Goal: Obtain resource: Obtain resource

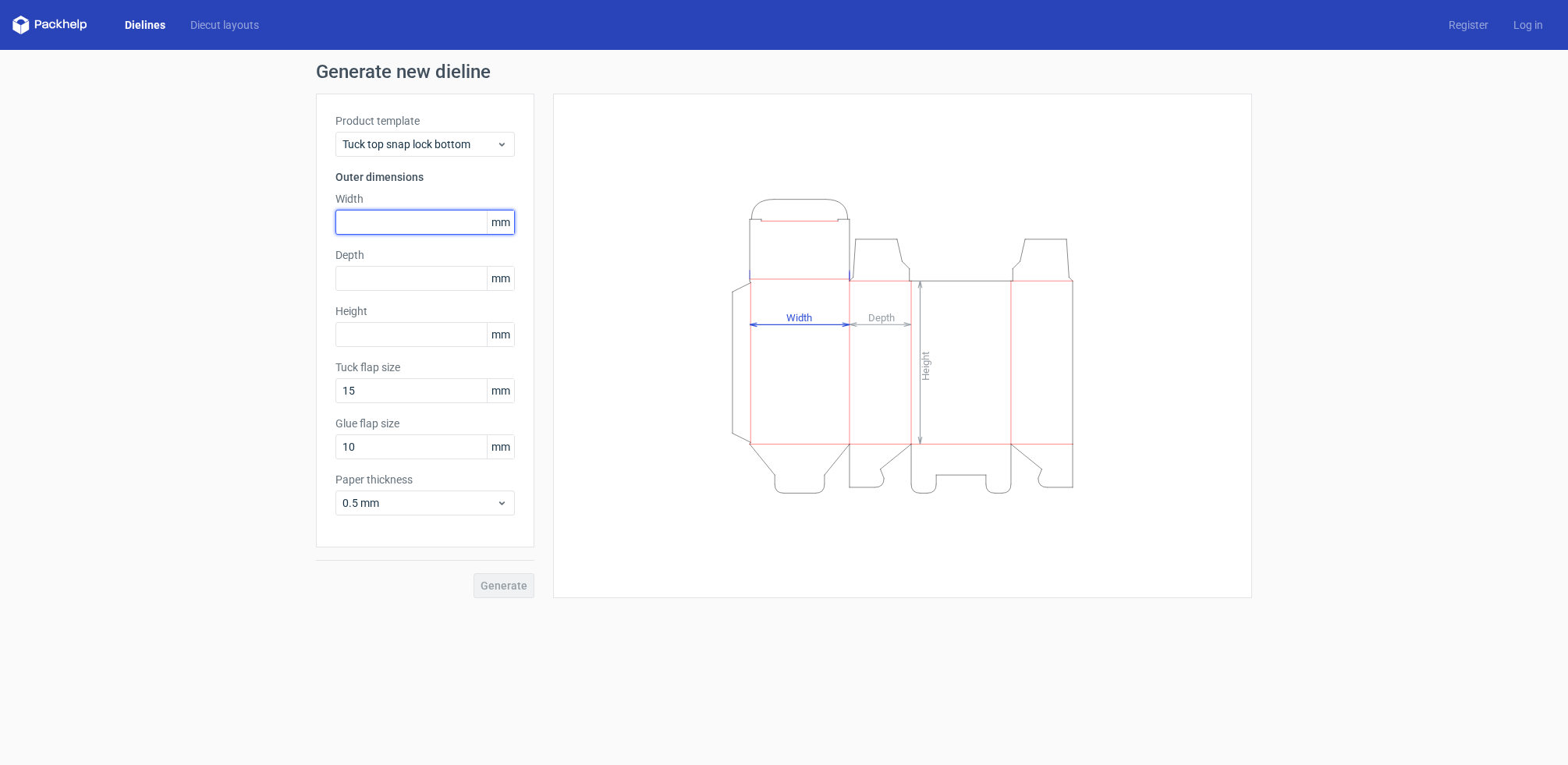
click at [388, 224] on input "text" at bounding box center [425, 222] width 180 height 25
type input "35"
click at [354, 279] on input "text" at bounding box center [425, 278] width 180 height 25
type input "25"
type input "87"
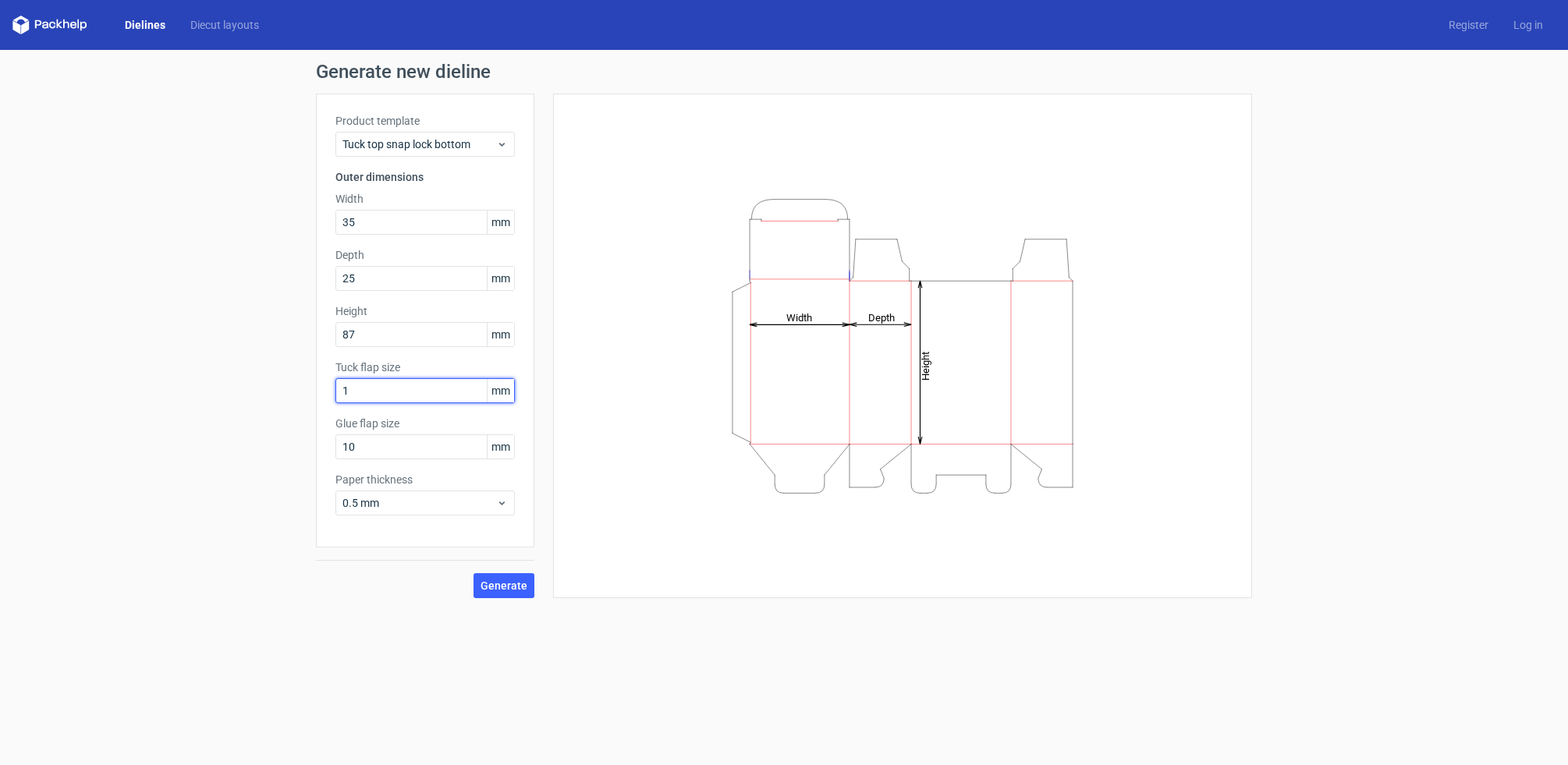
type input "10"
drag, startPoint x: 362, startPoint y: 445, endPoint x: 339, endPoint y: 445, distance: 23.0
click at [339, 445] on input "10" at bounding box center [425, 446] width 180 height 25
type input "15"
click at [511, 584] on span "Generate" at bounding box center [503, 585] width 47 height 11
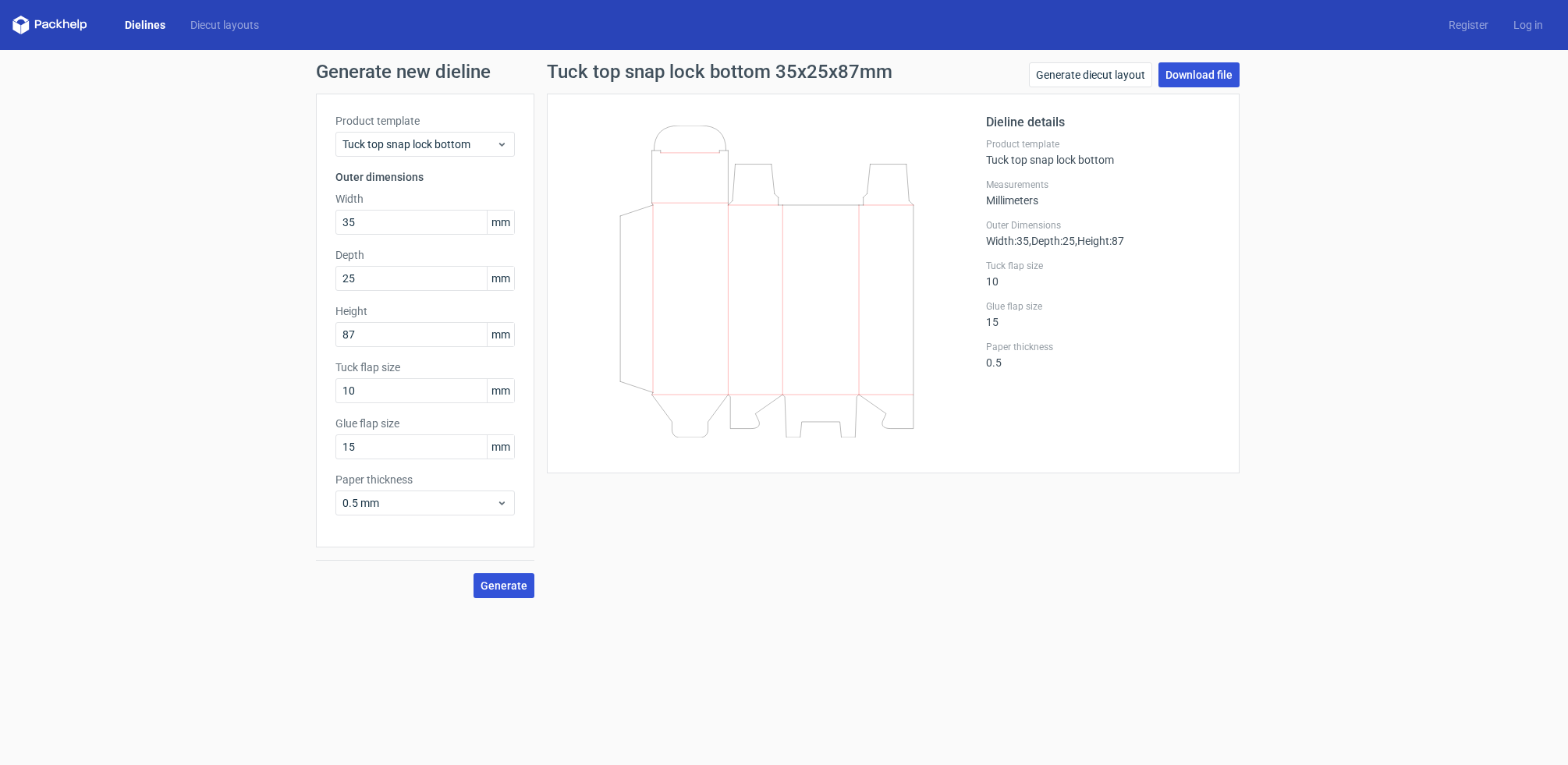
click at [1196, 75] on link "Download file" at bounding box center [1199, 75] width 81 height 25
click at [1093, 75] on link "Generate diecut layout" at bounding box center [1091, 75] width 124 height 25
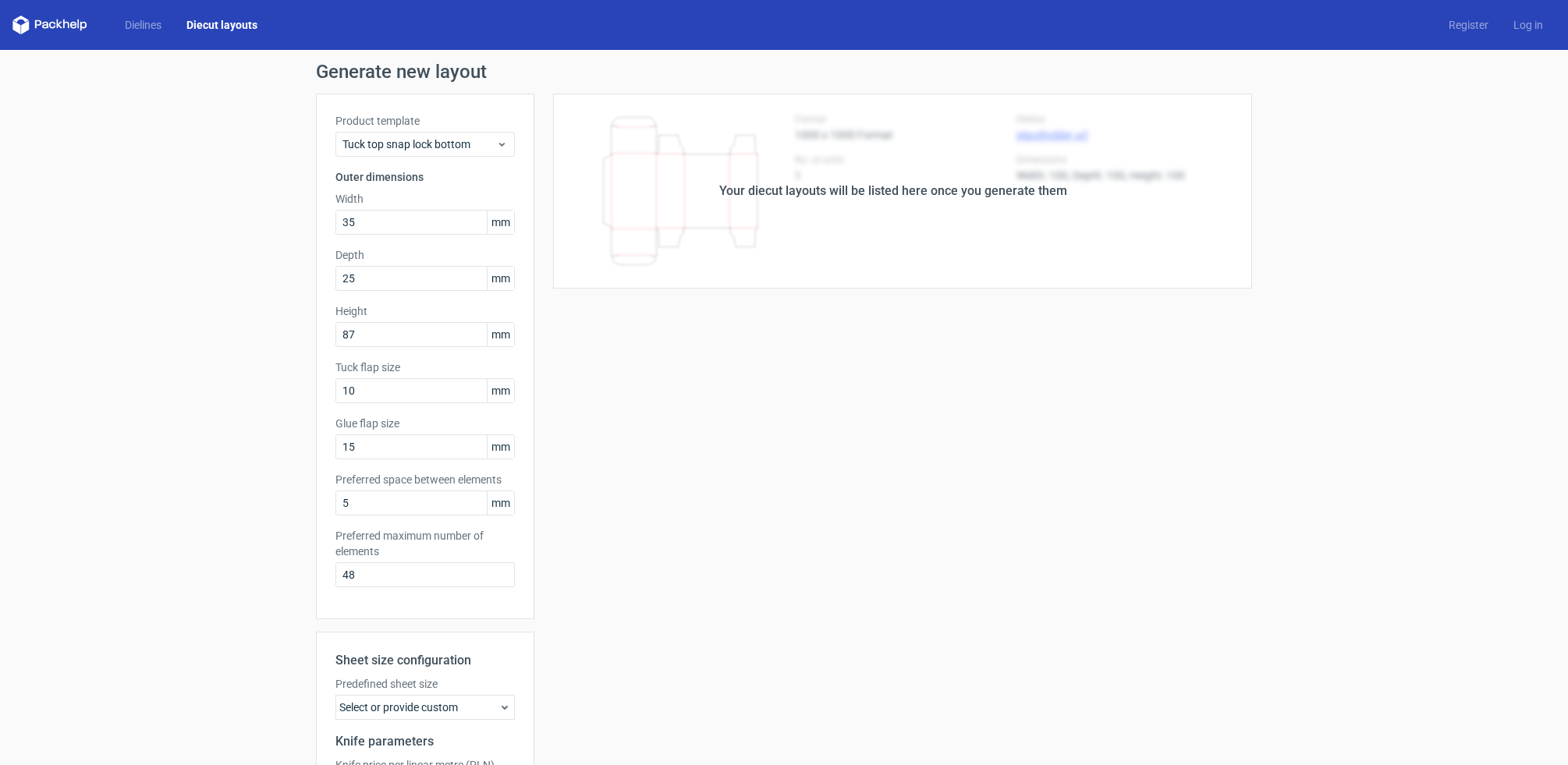
click at [249, 26] on link "Diecut layouts" at bounding box center [222, 25] width 96 height 16
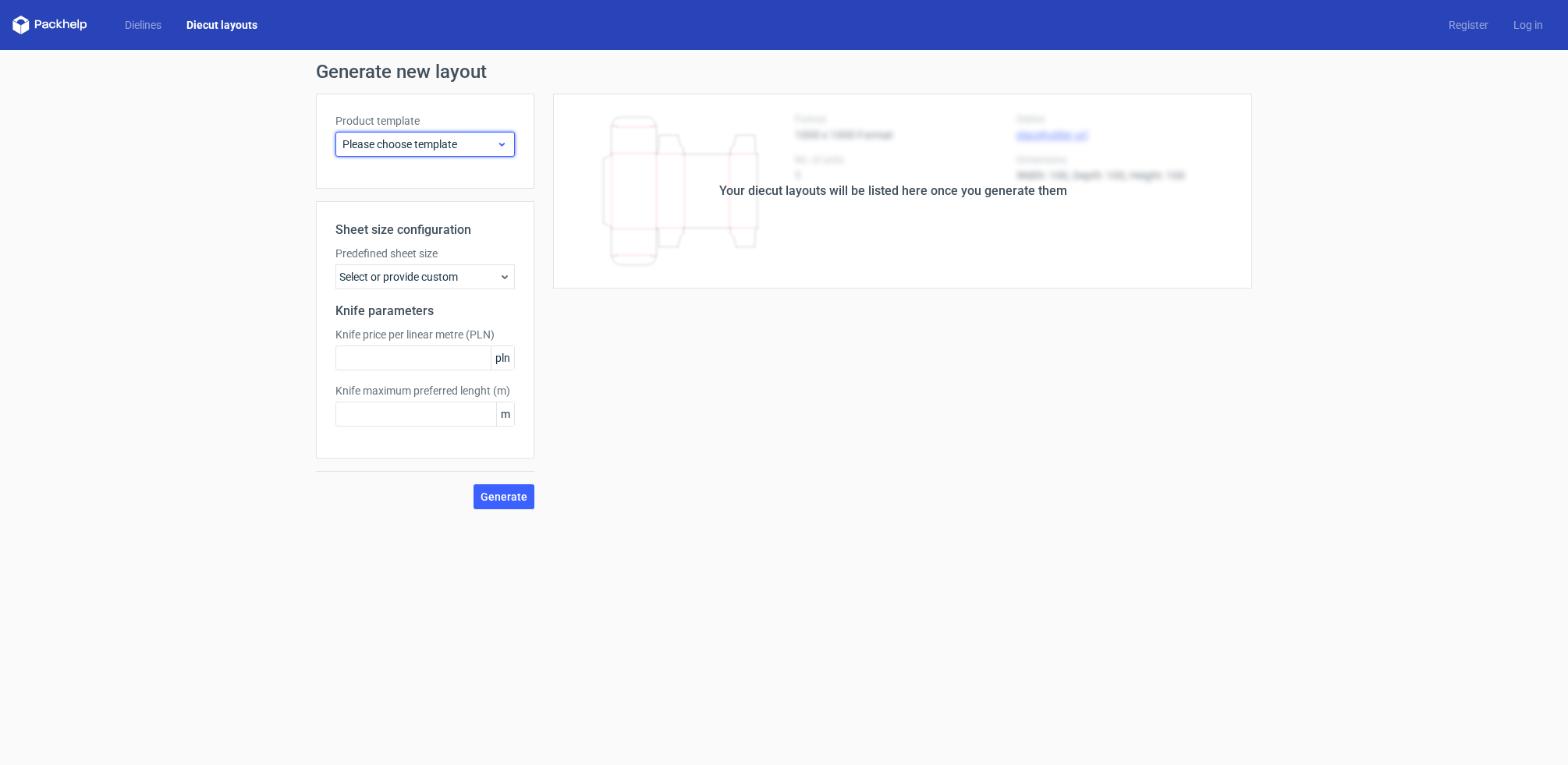
click at [505, 142] on icon at bounding box center [502, 144] width 12 height 12
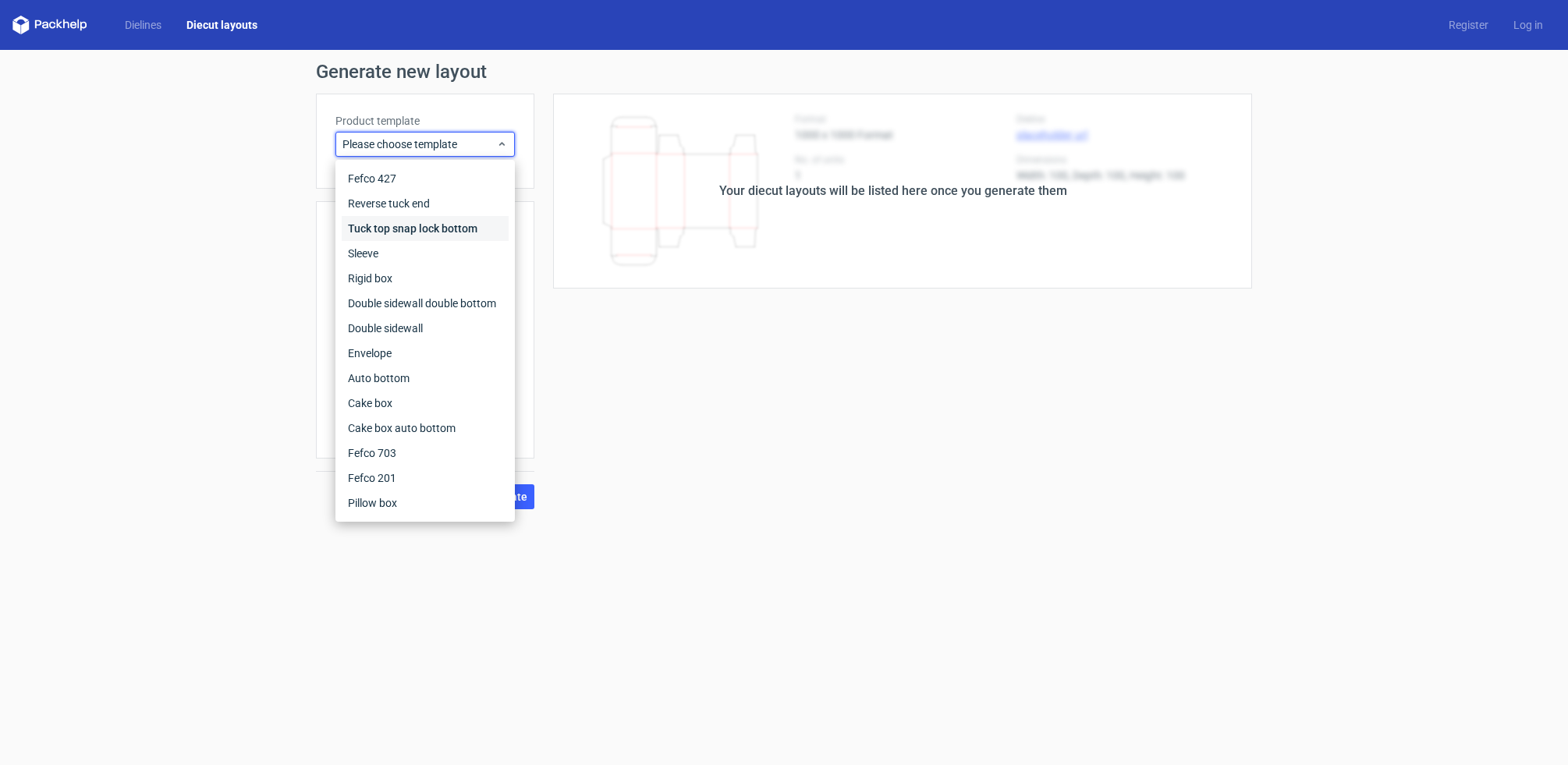
click at [467, 226] on div "Tuck top snap lock bottom" at bounding box center [425, 228] width 167 height 25
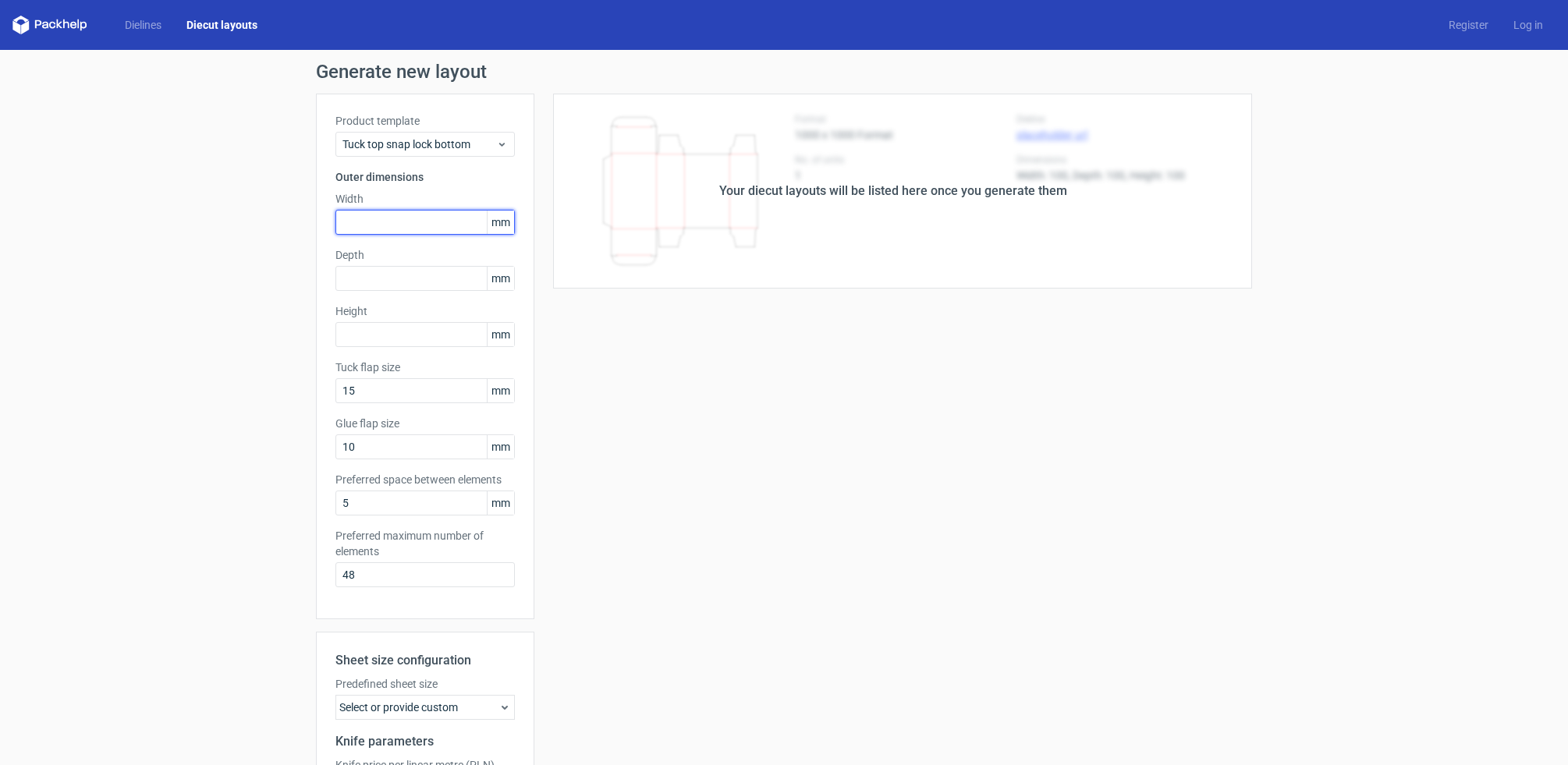
click at [373, 221] on input "text" at bounding box center [425, 222] width 180 height 25
type input "25"
click at [381, 273] on input "text" at bounding box center [425, 278] width 180 height 25
type input "25"
click at [378, 330] on input "text" at bounding box center [425, 334] width 180 height 25
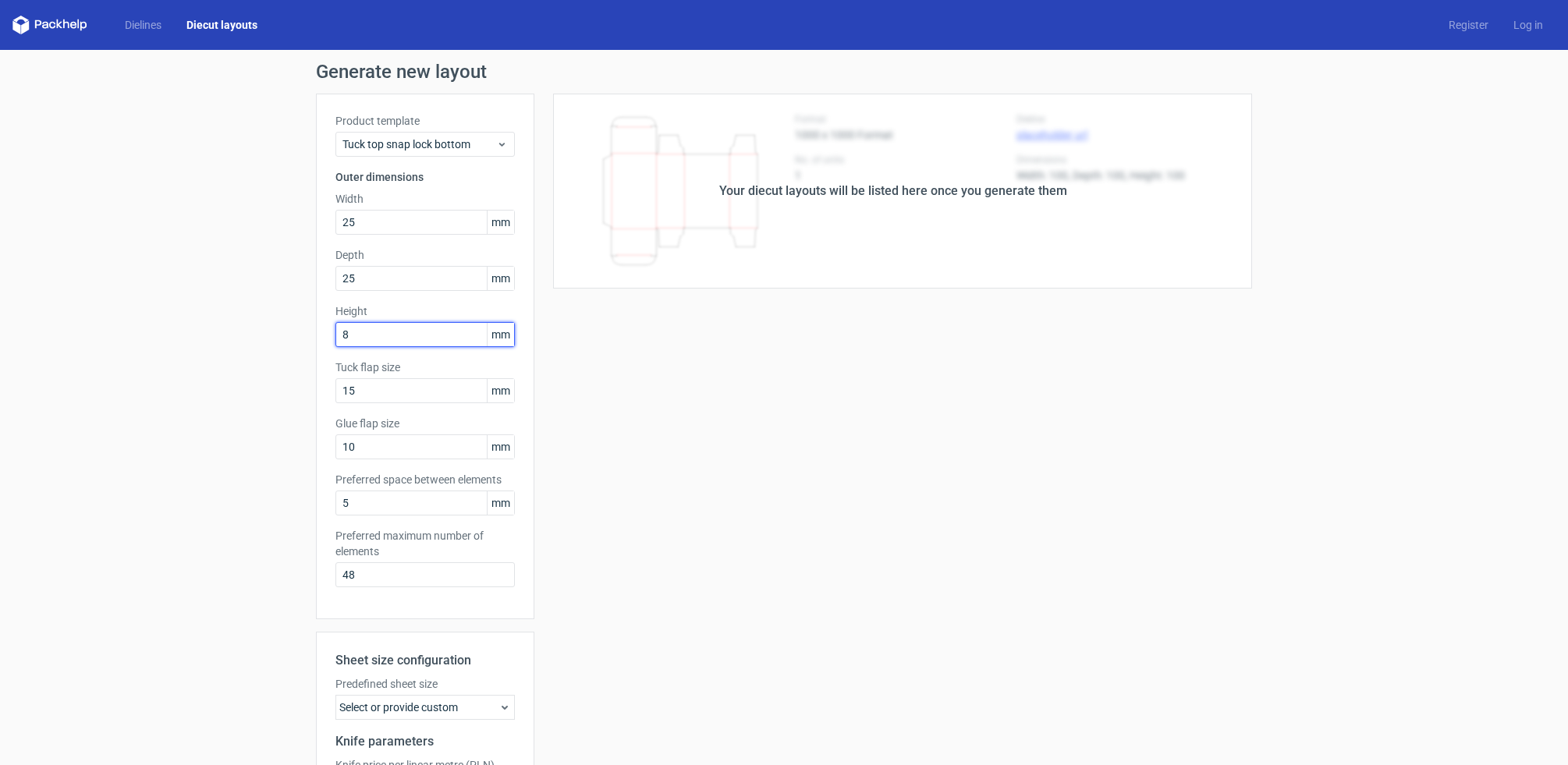
type input "87"
click at [362, 389] on input "15" at bounding box center [425, 390] width 180 height 25
drag, startPoint x: 363, startPoint y: 392, endPoint x: 368, endPoint y: 403, distance: 12.1
click at [363, 392] on input "10" at bounding box center [425, 390] width 180 height 25
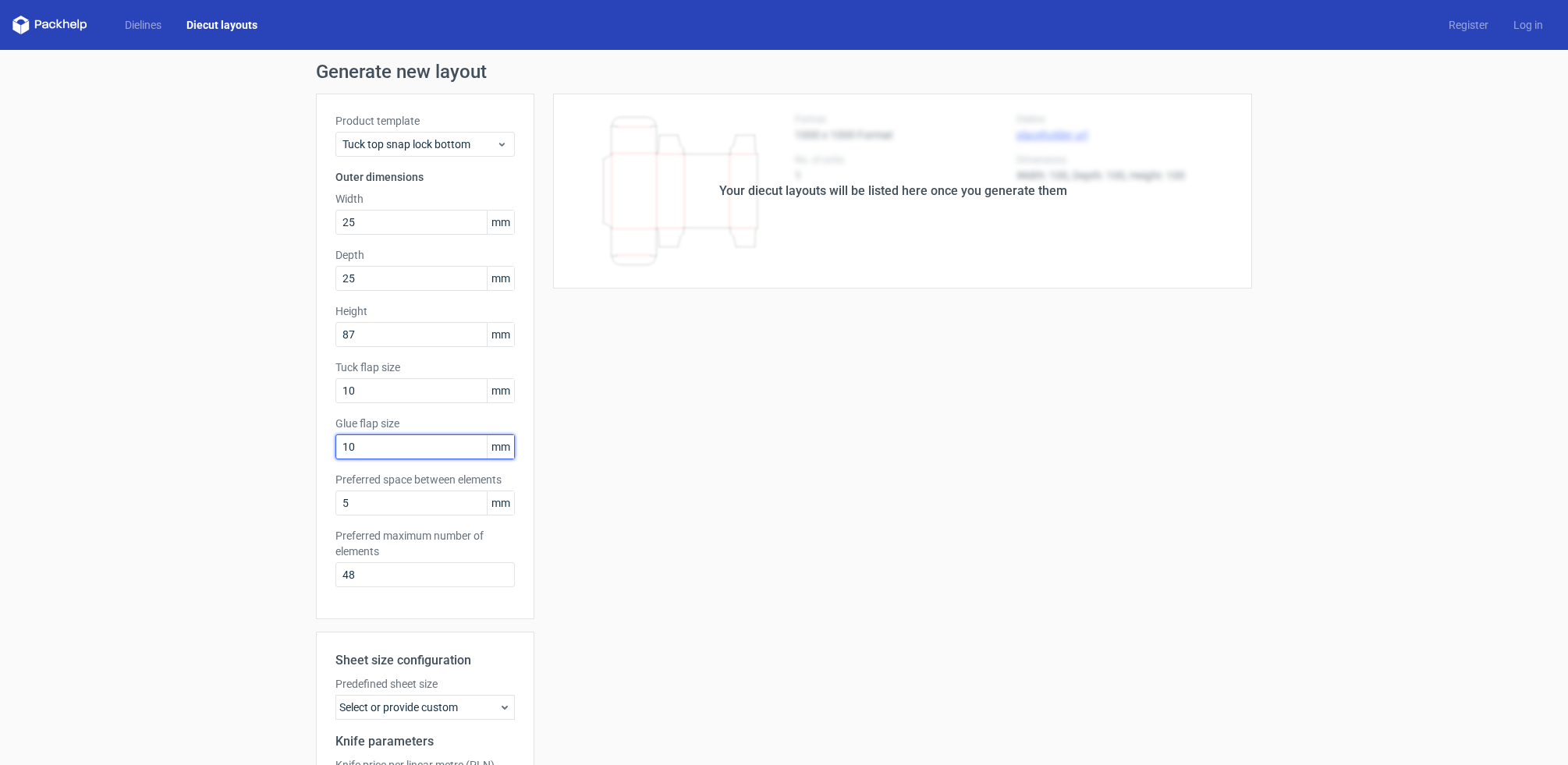
drag, startPoint x: 366, startPoint y: 445, endPoint x: 367, endPoint y: 427, distance: 18.0
click at [365, 446] on input "10" at bounding box center [425, 446] width 180 height 25
drag, startPoint x: 364, startPoint y: 393, endPoint x: 329, endPoint y: 389, distance: 35.2
click at [329, 389] on div "Product template Tuck top snap lock bottom Outer dimensions Width 25 mm Depth 2…" at bounding box center [424, 357] width 218 height 525
type input "12"
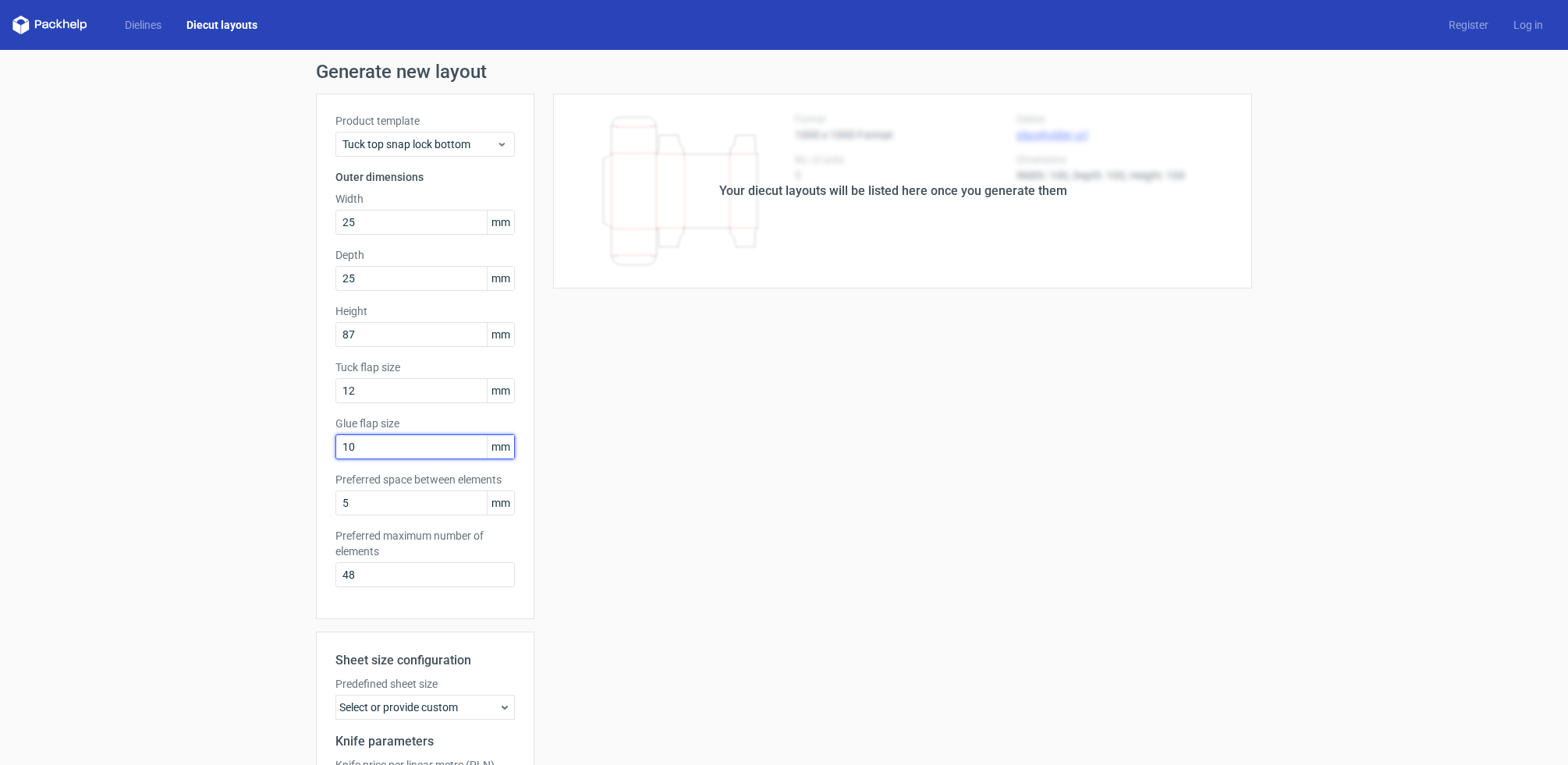
drag, startPoint x: 362, startPoint y: 448, endPoint x: 321, endPoint y: 447, distance: 41.0
click at [322, 447] on div "Product template Tuck top snap lock bottom Outer dimensions Width 25 mm Depth 2…" at bounding box center [424, 357] width 218 height 525
type input "12"
drag, startPoint x: 405, startPoint y: 578, endPoint x: 295, endPoint y: 578, distance: 110.0
click at [295, 578] on div "Generate new layout Product template Tuck top snap lock bottom Outer dimensions…" at bounding box center [784, 501] width 1568 height 903
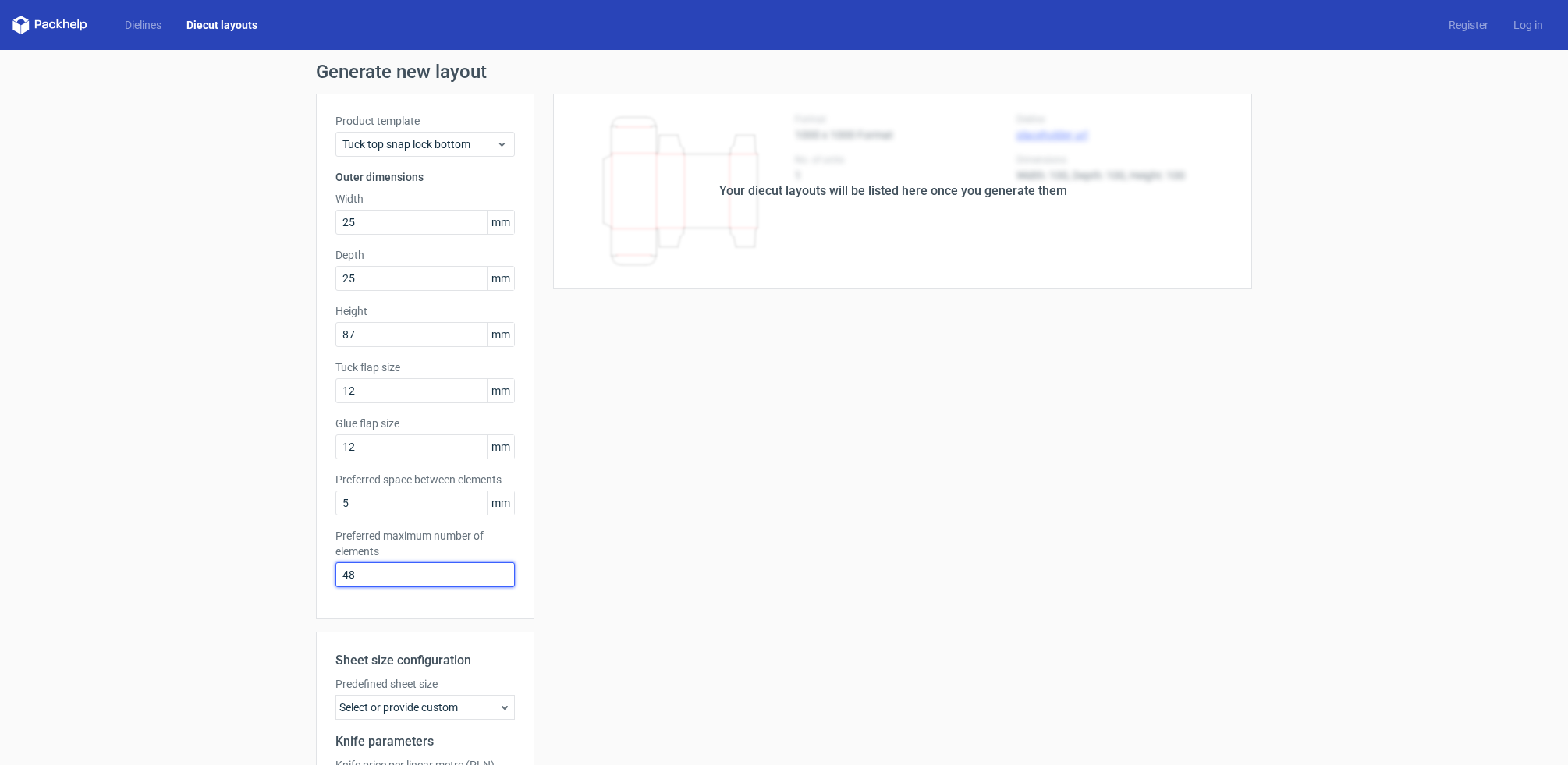
type input "1"
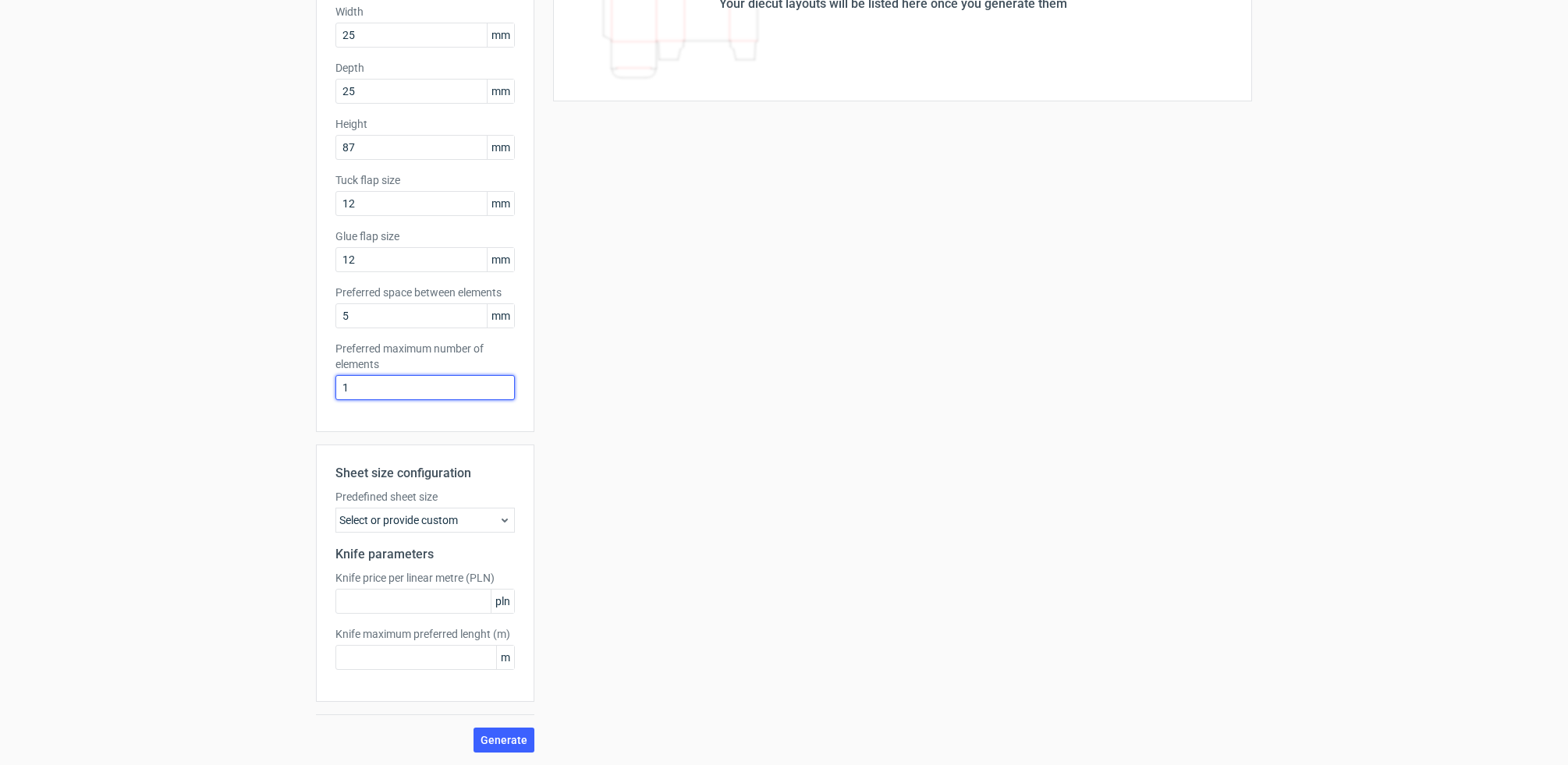
scroll to position [187, 0]
click at [498, 521] on icon at bounding box center [504, 520] width 12 height 12
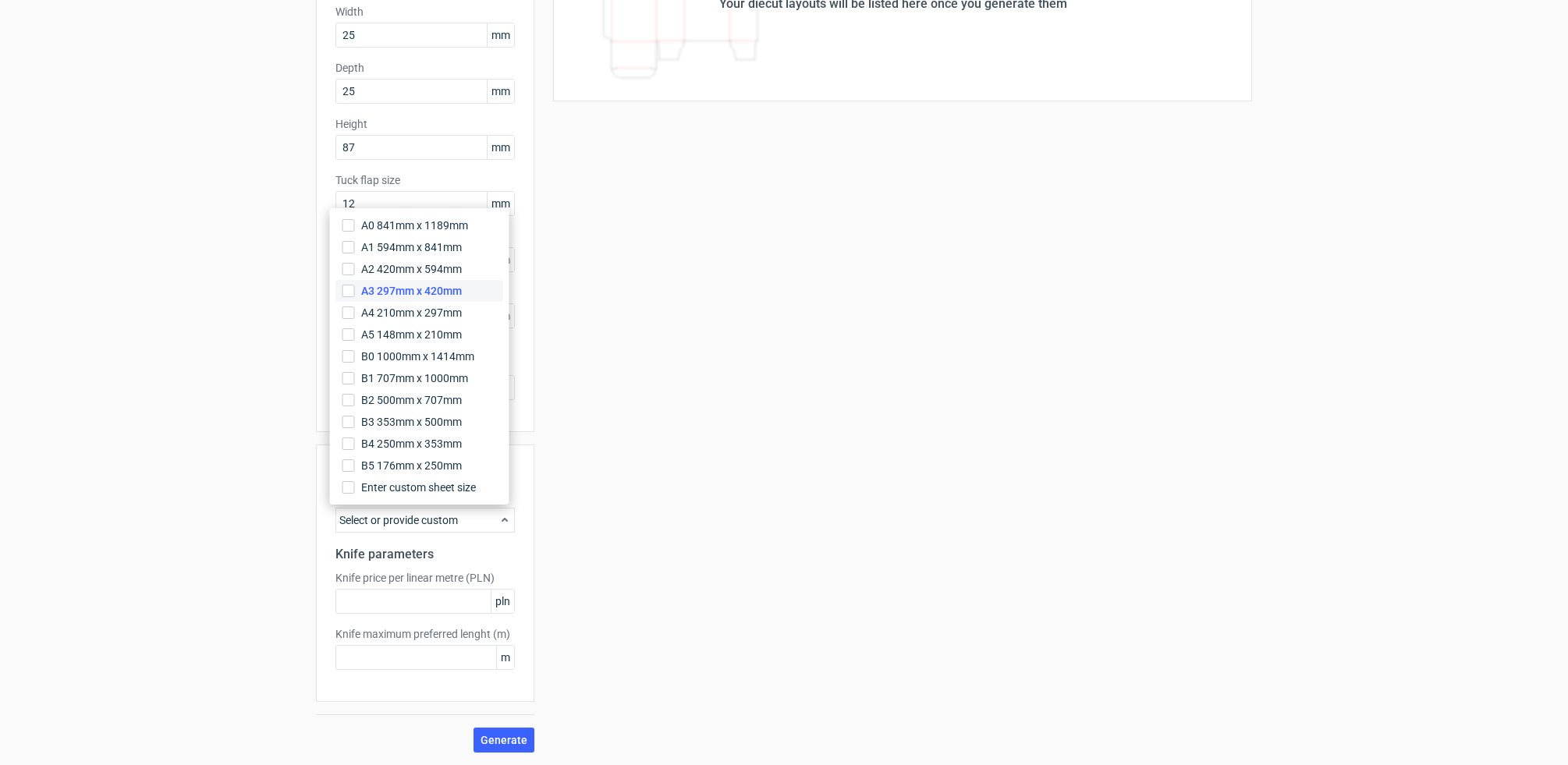
click at [405, 290] on span "A3 297mm x 420mm" at bounding box center [411, 291] width 101 height 16
click at [355, 290] on input "A3 297mm x 420mm" at bounding box center [349, 291] width 12 height 12
click at [390, 608] on input "text" at bounding box center [425, 601] width 180 height 25
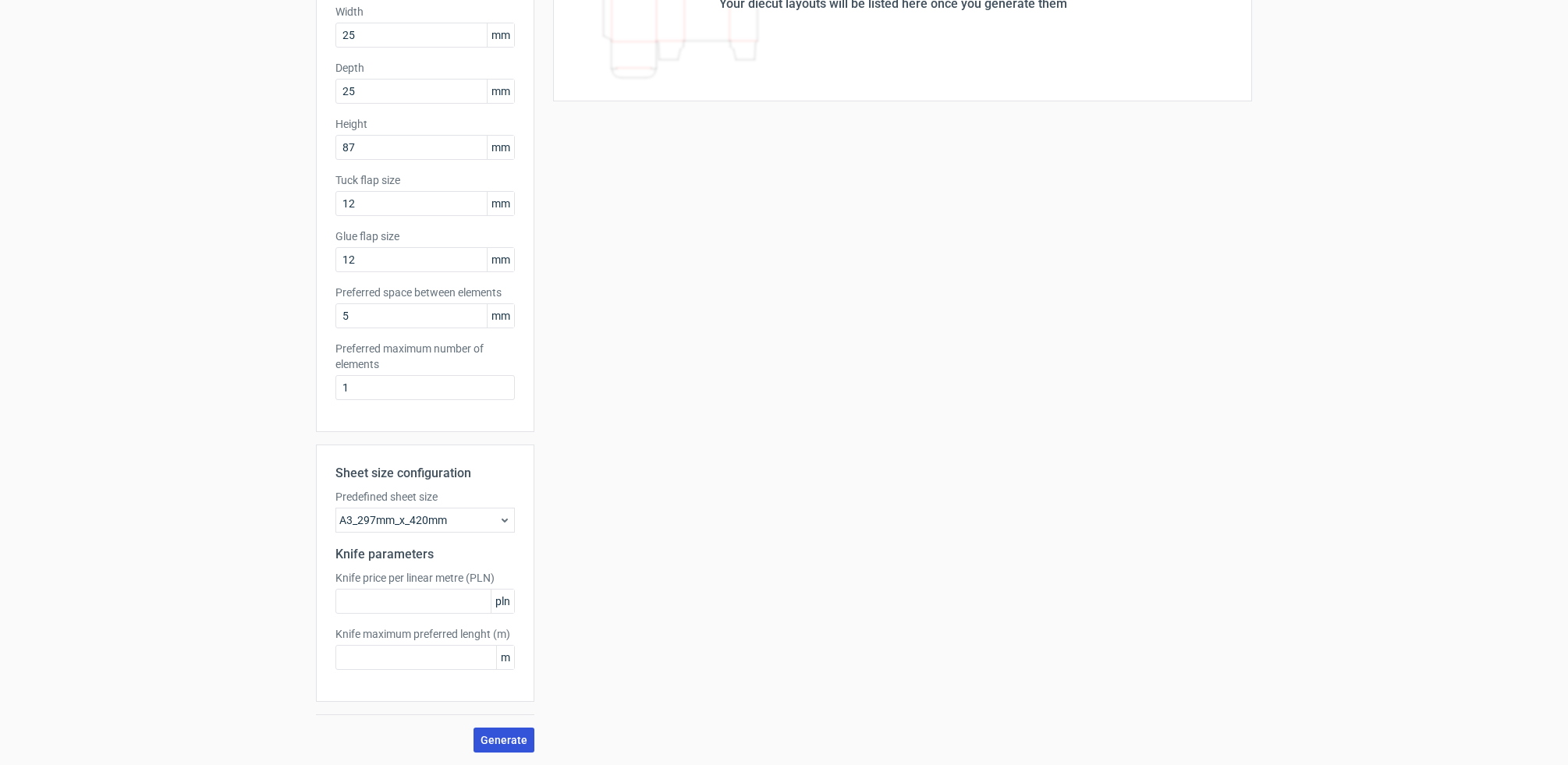
click at [495, 739] on span "Generate" at bounding box center [503, 739] width 47 height 11
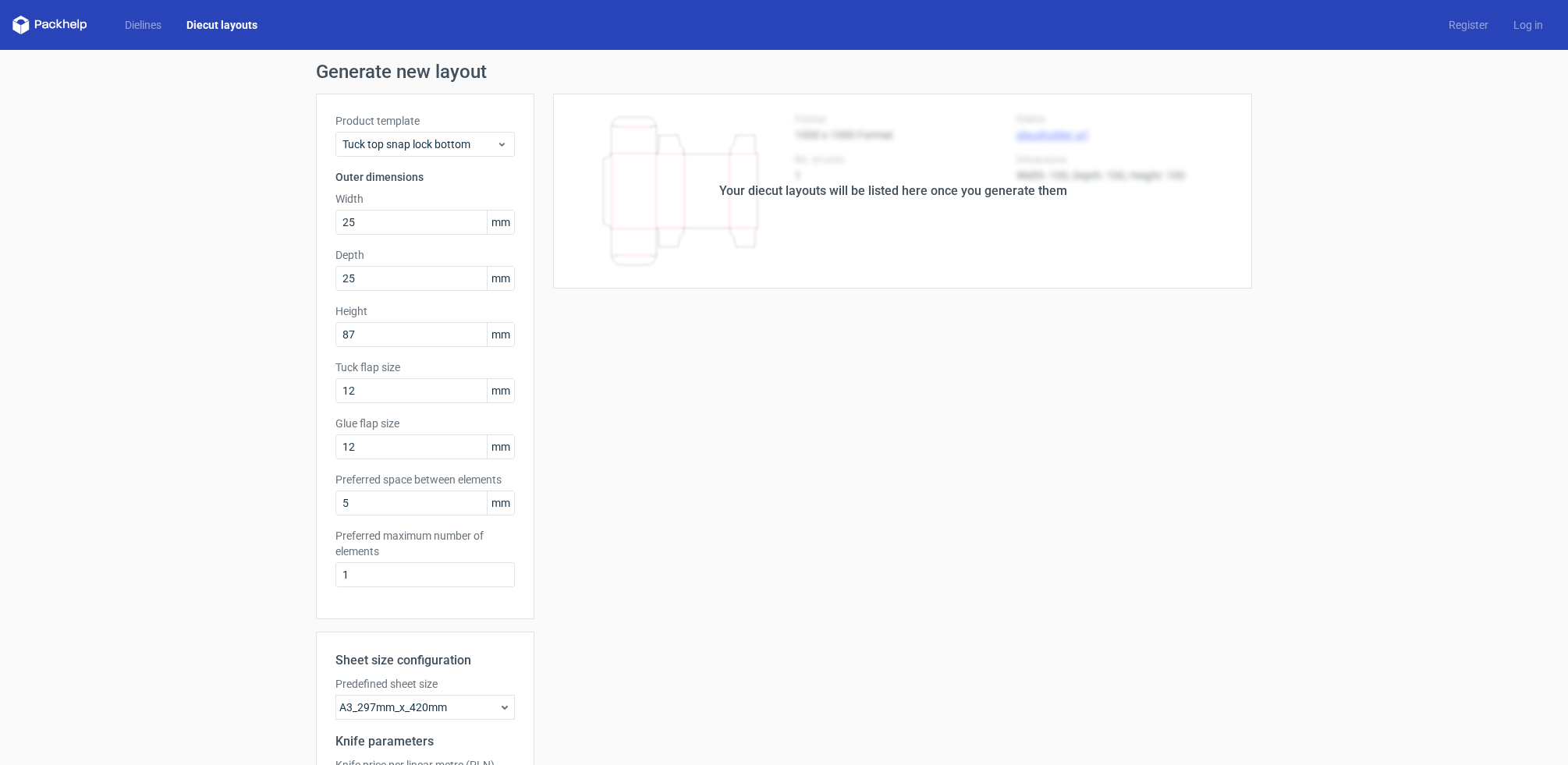
scroll to position [0, 0]
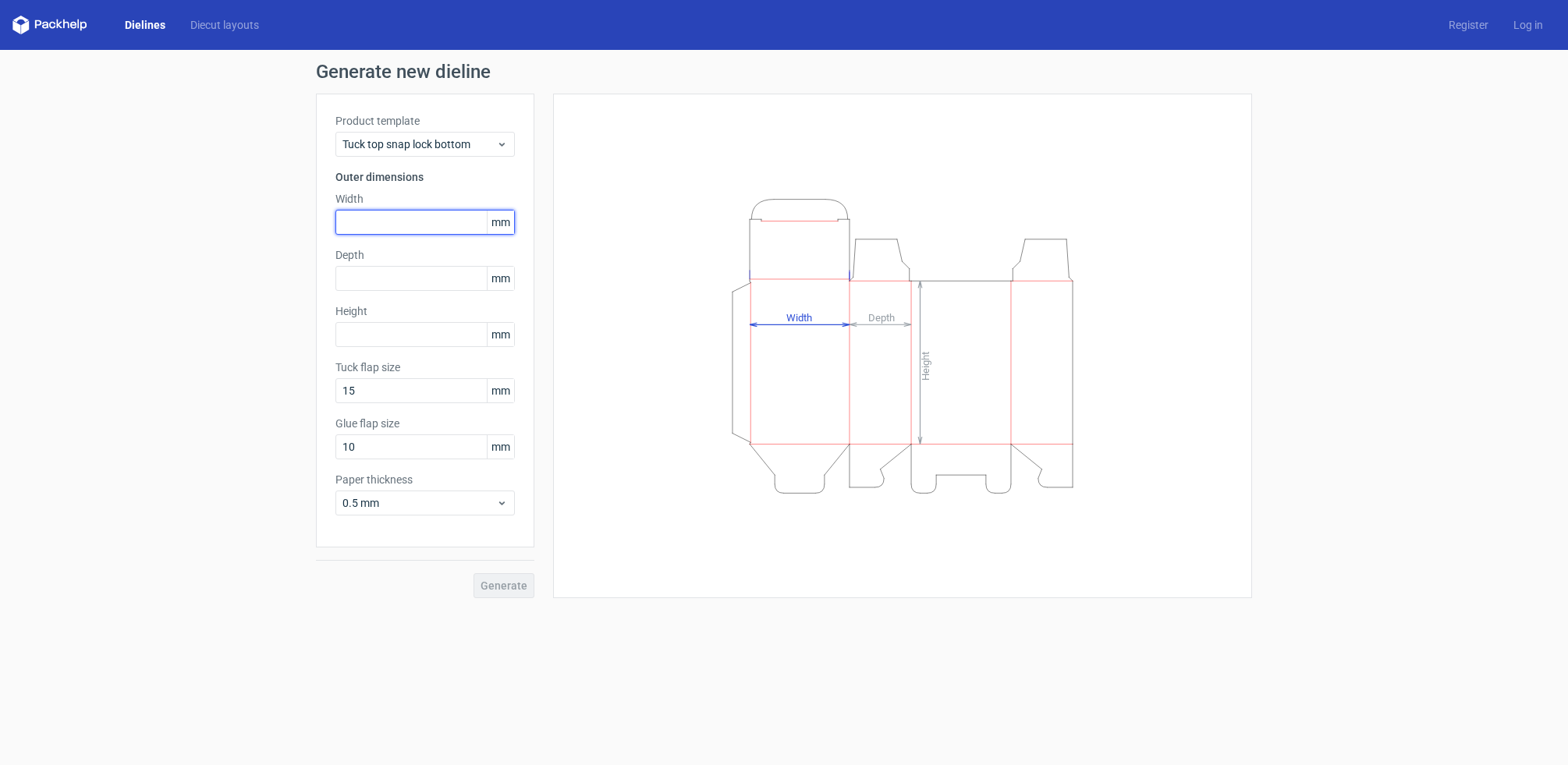
click at [390, 226] on input "text" at bounding box center [425, 222] width 180 height 25
type input "25"
click at [389, 281] on input "text" at bounding box center [425, 278] width 180 height 25
type input "25"
type input "87"
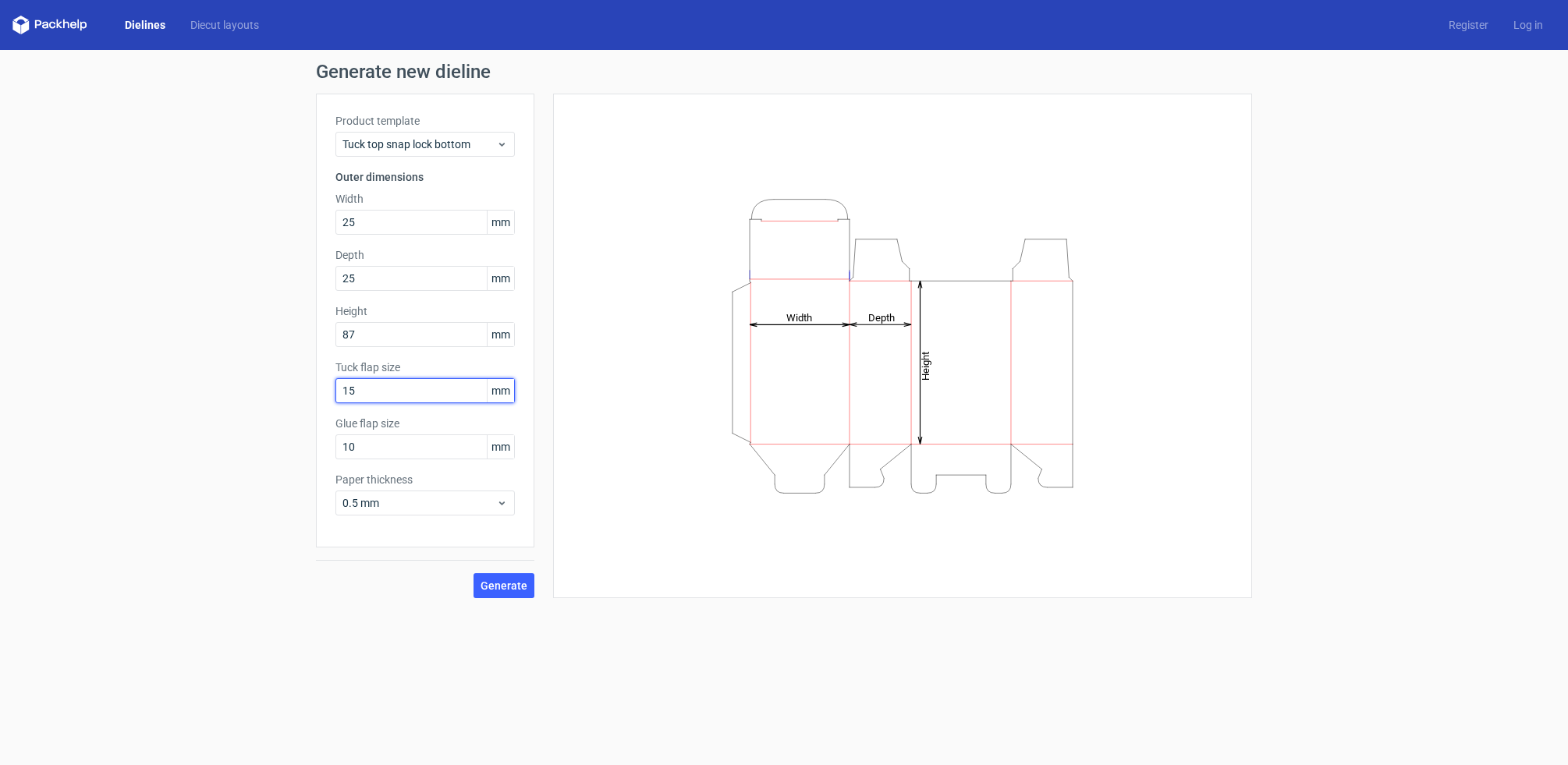
click at [368, 392] on input "15" at bounding box center [425, 390] width 180 height 25
type input "12"
click at [368, 448] on input "10" at bounding box center [425, 446] width 180 height 25
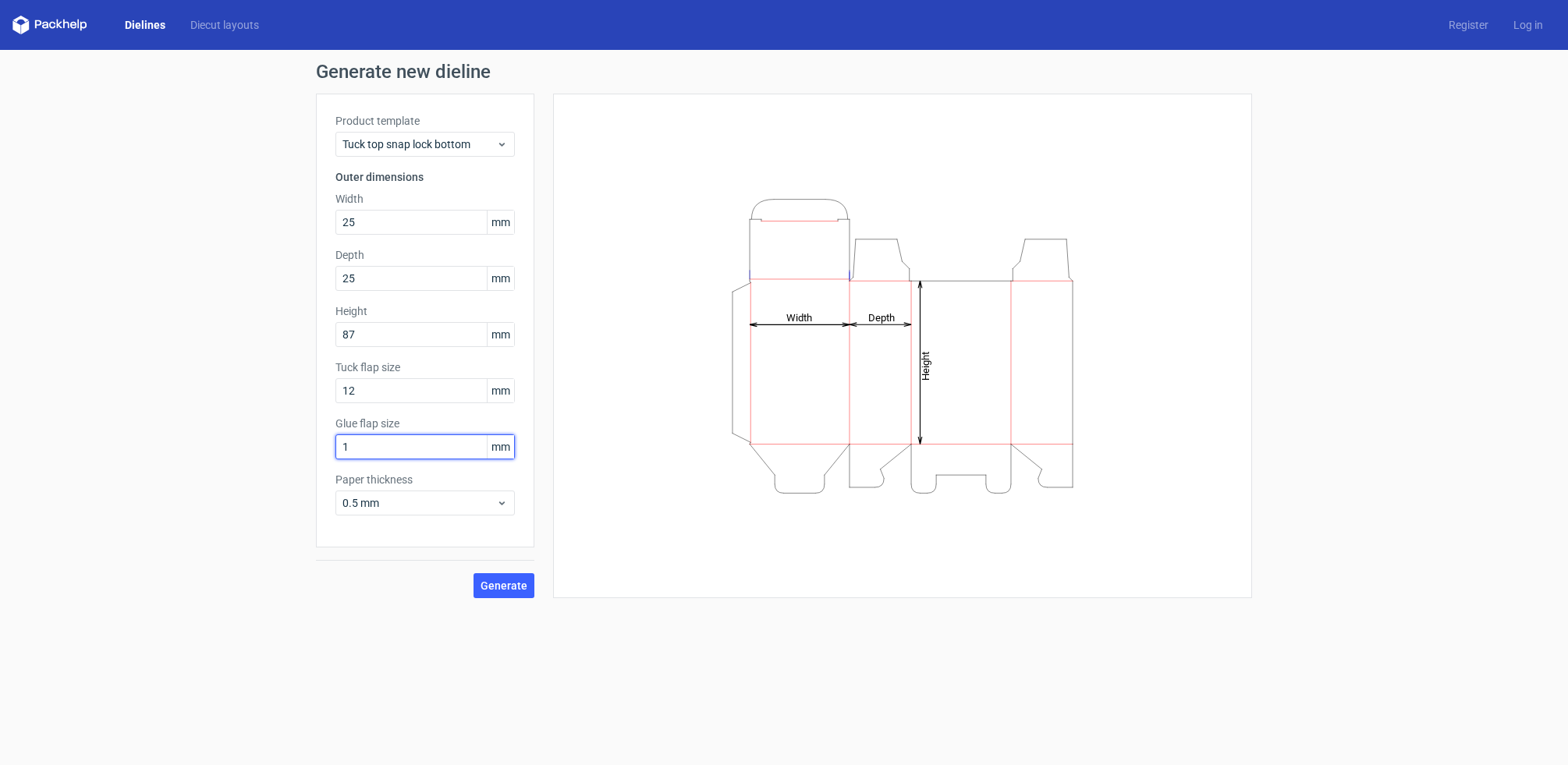
type input "12"
click at [508, 581] on span "Generate" at bounding box center [503, 585] width 47 height 11
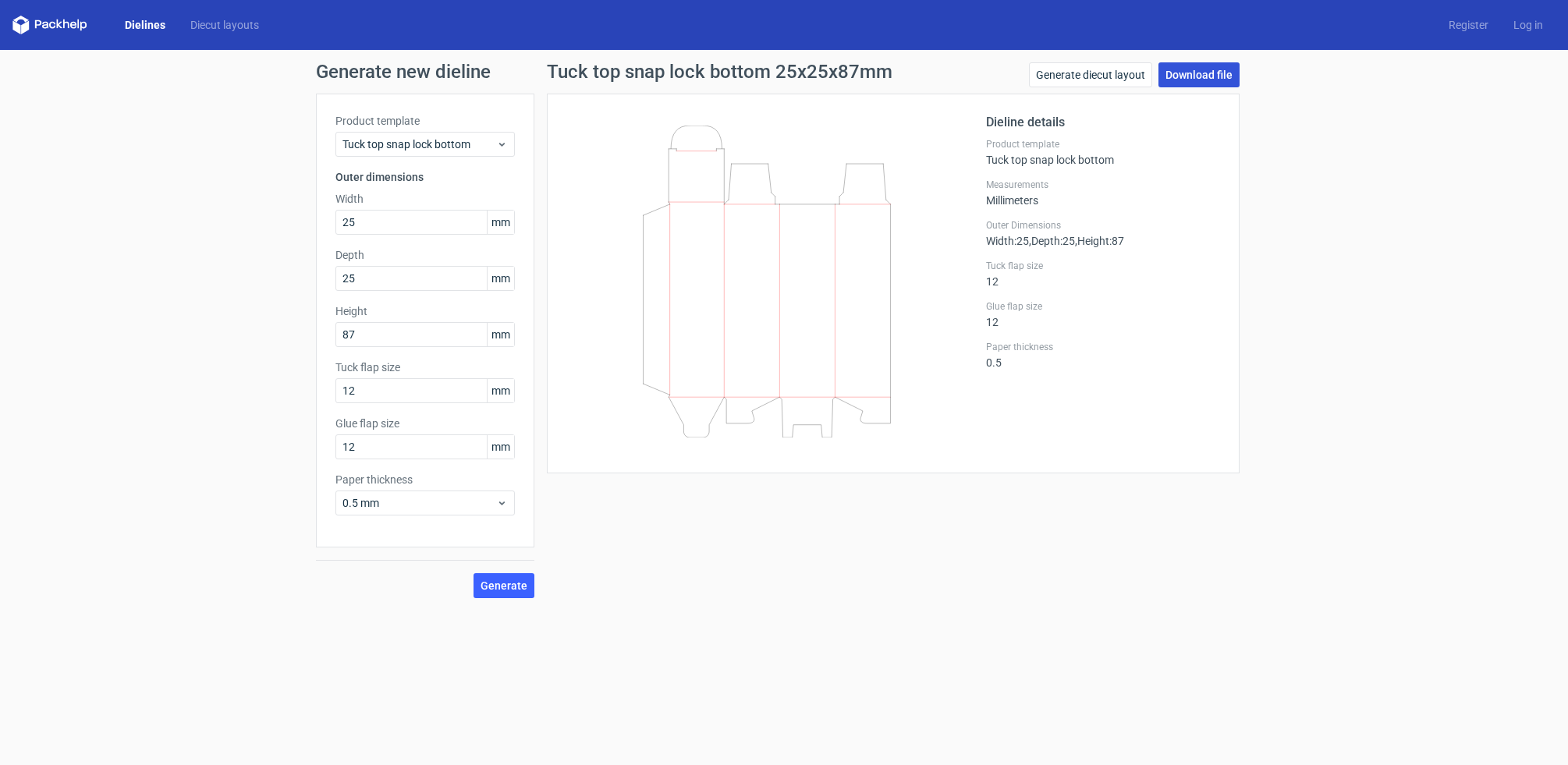
click at [1201, 75] on link "Download file" at bounding box center [1199, 75] width 81 height 25
click at [363, 221] on input "25" at bounding box center [425, 222] width 180 height 25
type input "60"
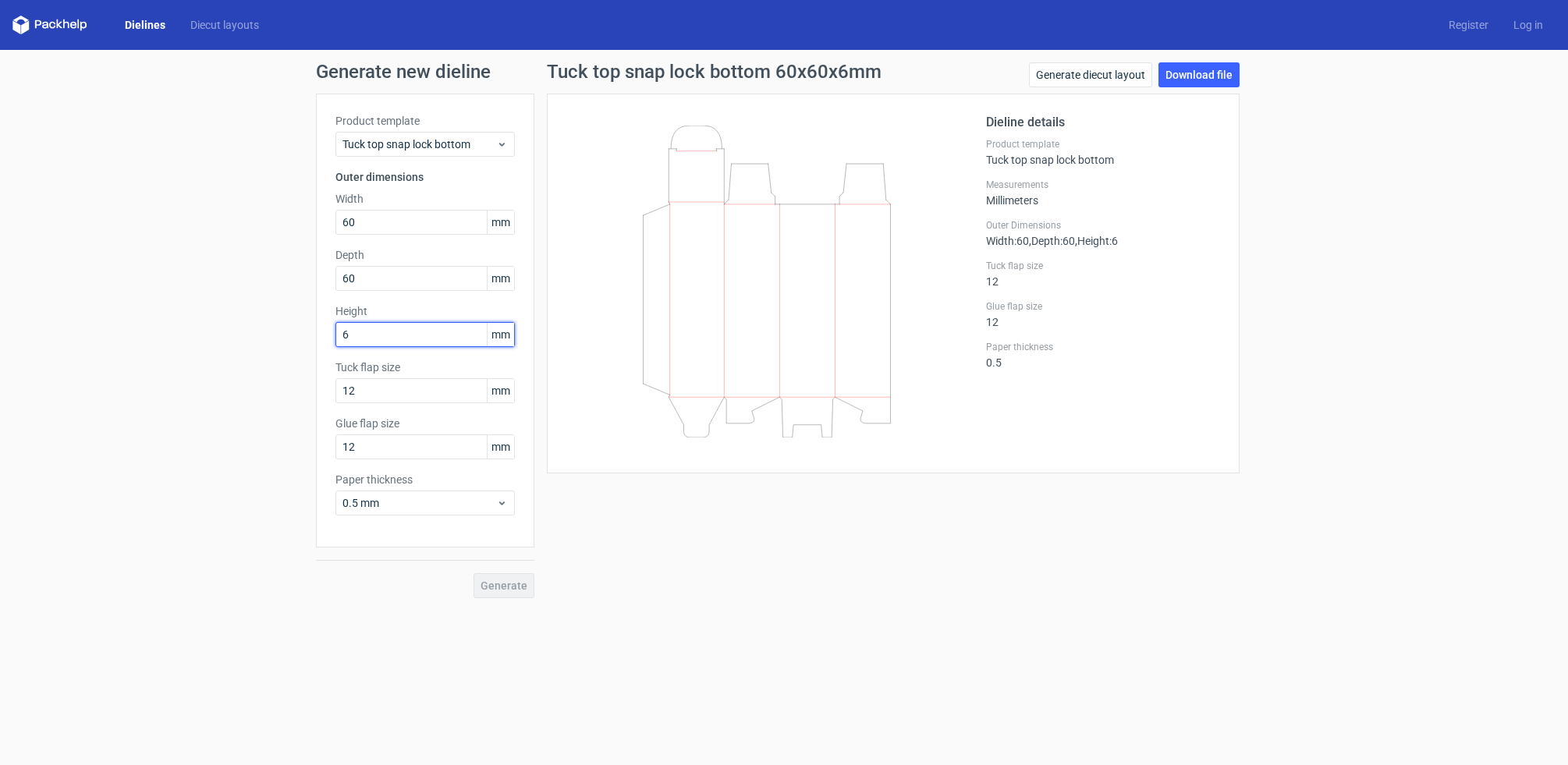
type input "60"
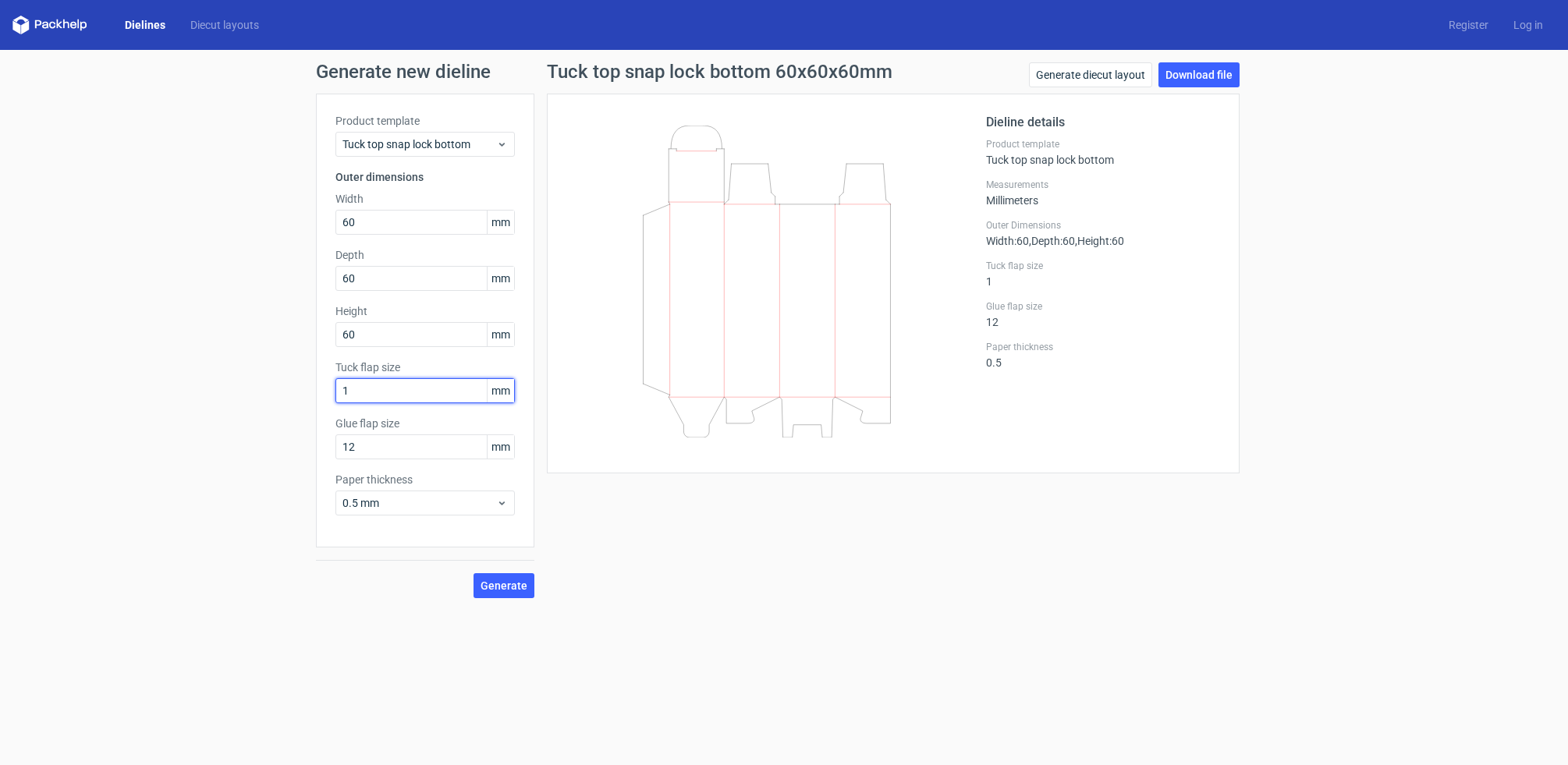
type input "15"
click at [502, 582] on span "Generate" at bounding box center [503, 585] width 47 height 11
click at [1202, 73] on link "Download file" at bounding box center [1199, 75] width 81 height 25
